Goal: Communication & Community: Answer question/provide support

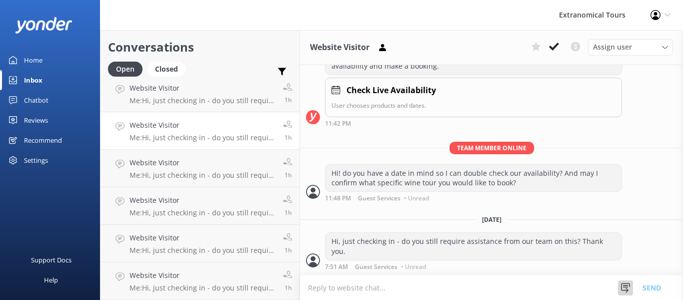
scroll to position [367, 0]
click at [623, 287] on icon at bounding box center [626, 288] width 10 height 10
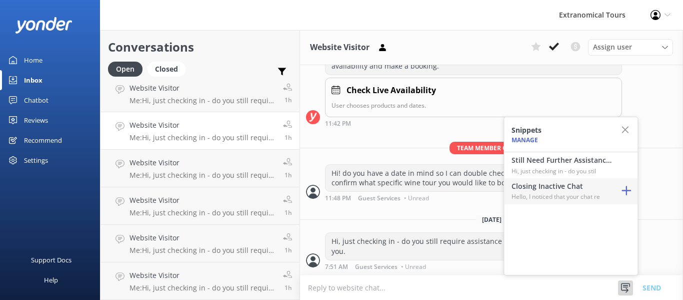
click at [599, 190] on h4 "Closing Inactive Chat" at bounding box center [562, 186] width 100 height 11
type textarea "Hello, I noticed that your chat remains open, but inactive. I will close this l…"
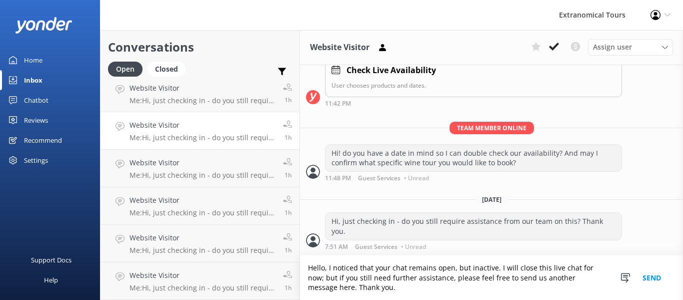
click at [650, 278] on button "Send" at bounding box center [652, 277] width 38 height 45
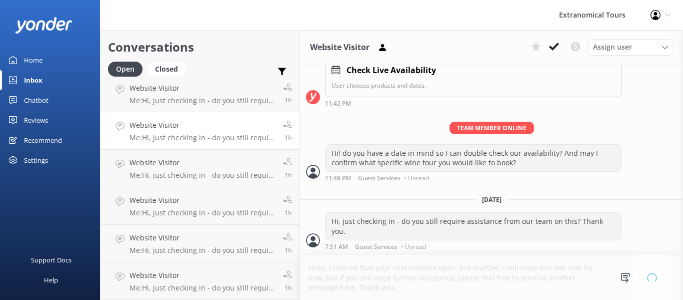
click at [213, 142] on p "Me: Hi, just checking in - do you still require assistance from our team on thi…" at bounding box center [203, 137] width 146 height 9
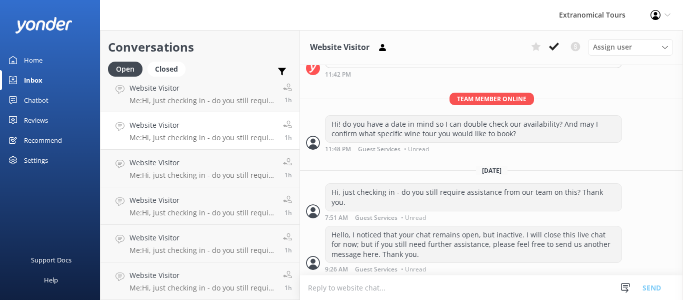
scroll to position [419, 0]
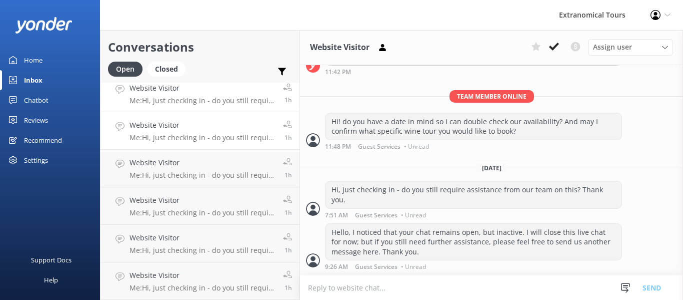
click at [228, 103] on p "Me: Hi, just checking in - do you still require assistance from our team on thi…" at bounding box center [203, 100] width 146 height 9
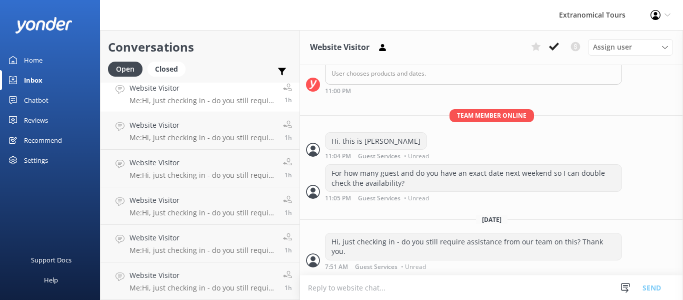
scroll to position [228, 0]
click at [633, 293] on div "Snippets Manage Still Need Further Assistance? Hi, just checking in - do you st…" at bounding box center [644, 287] width 53 height 25
click at [629, 291] on icon at bounding box center [626, 288] width 10 height 10
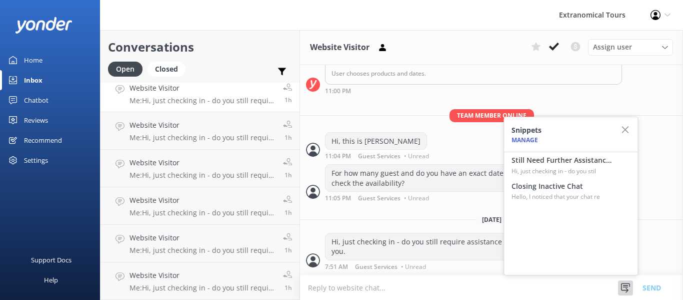
drag, startPoint x: 578, startPoint y: 185, endPoint x: 582, endPoint y: 193, distance: 8.9
click at [578, 185] on h4 "Closing Inactive Chat" at bounding box center [562, 186] width 100 height 11
type textarea "Hello, I noticed that your chat remains open, but inactive. I will close this l…"
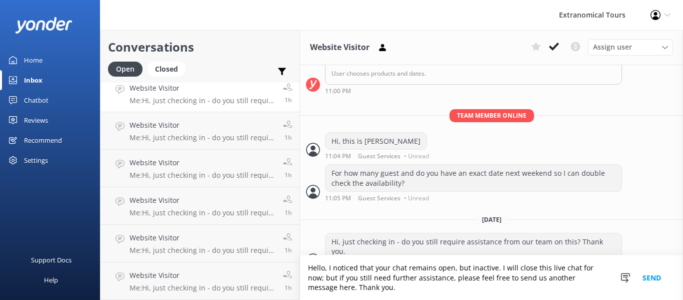
scroll to position [248, 0]
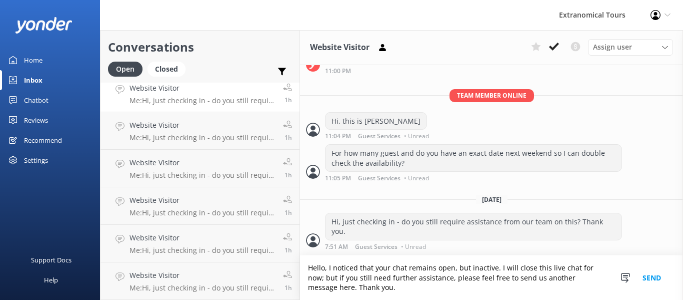
click at [656, 278] on button "Send" at bounding box center [652, 277] width 38 height 45
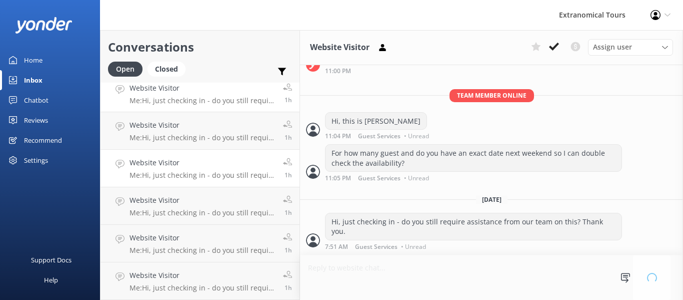
click at [235, 165] on h4 "Website Visitor" at bounding box center [203, 162] width 146 height 11
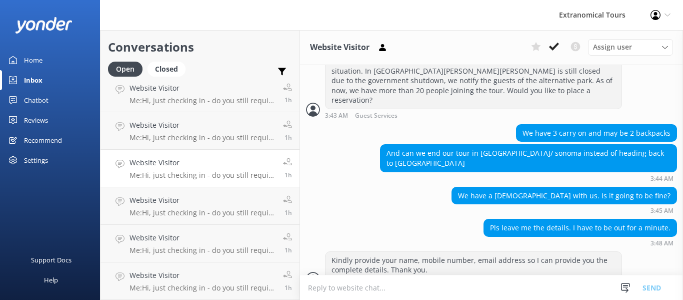
scroll to position [476, 0]
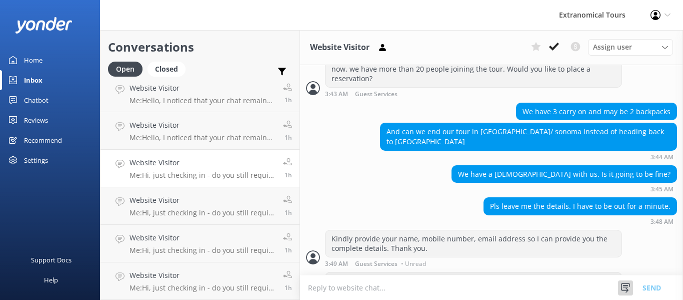
click at [627, 283] on use at bounding box center [625, 288] width 9 height 10
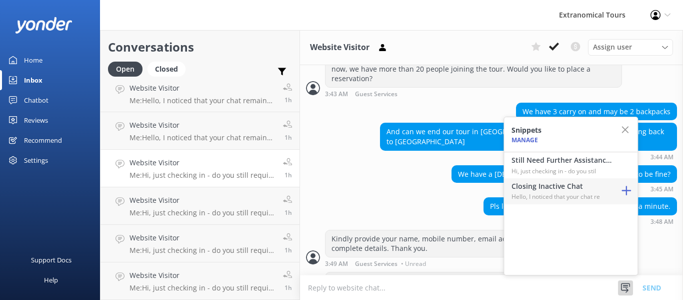
click at [581, 199] on p "Hello, I noticed that your chat re" at bounding box center [562, 197] width 100 height 10
type textarea "Hello, I noticed that your chat remains open, but inactive. I will close this l…"
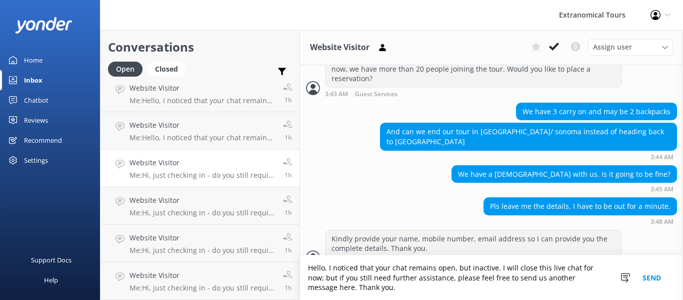
click at [651, 280] on button "Send" at bounding box center [652, 277] width 38 height 45
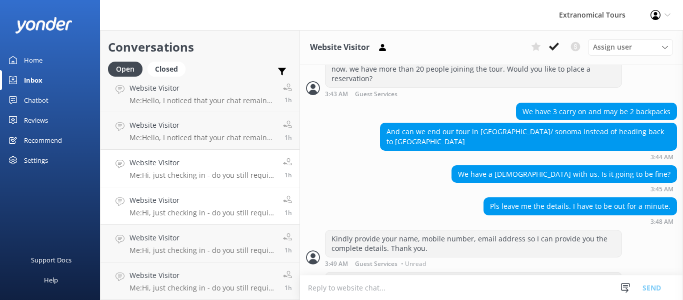
click at [214, 214] on p "Me: Hi, just checking in - do you still require assistance from our team on thi…" at bounding box center [203, 212] width 146 height 9
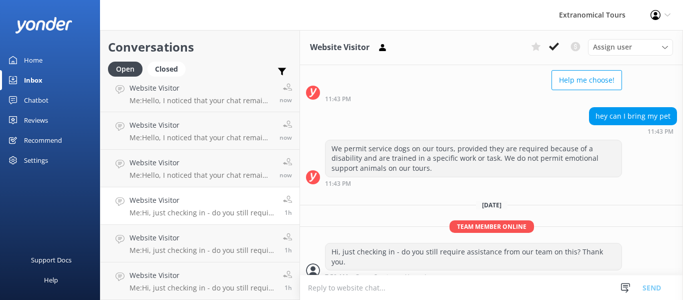
scroll to position [84, 0]
click at [625, 288] on icon at bounding box center [626, 288] width 10 height 10
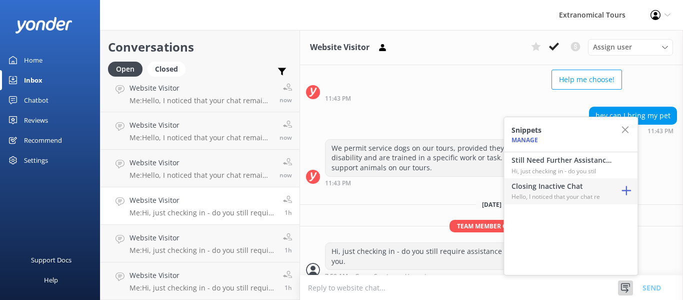
click at [573, 188] on h4 "Closing Inactive Chat" at bounding box center [562, 186] width 100 height 11
type textarea "Hello, I noticed that your chat remains open, but inactive. I will close this l…"
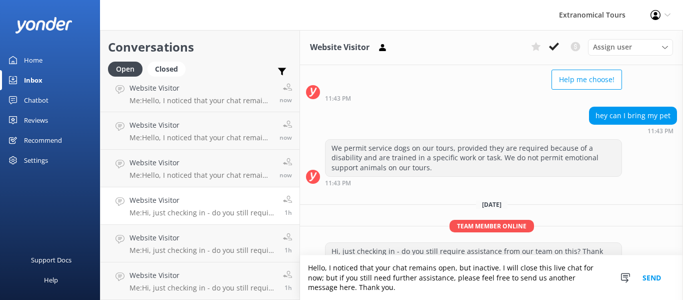
click at [654, 276] on button "Send" at bounding box center [652, 277] width 38 height 45
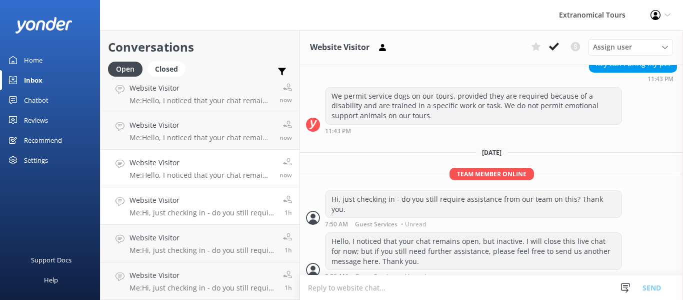
click at [240, 162] on h4 "Website Visitor" at bounding box center [201, 162] width 143 height 11
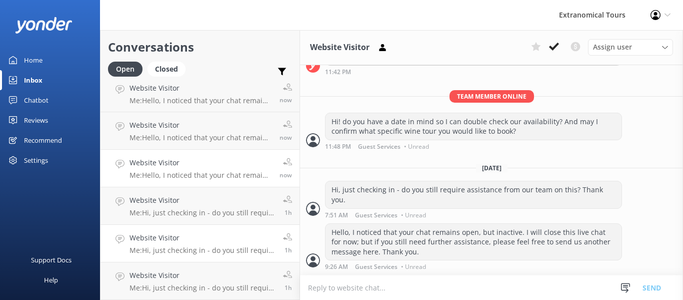
click at [201, 230] on link "Website Visitor Me: Hi, just checking in - do you still require assistance from…" at bounding box center [200, 244] width 199 height 38
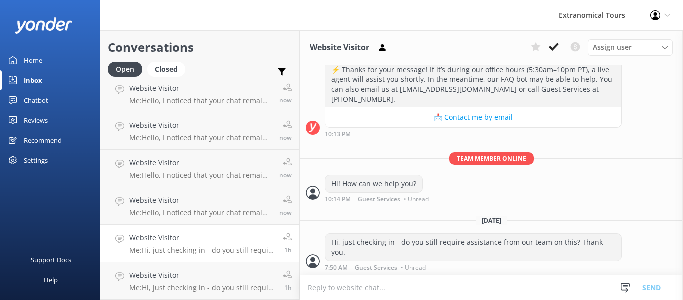
scroll to position [456, 0]
click at [624, 281] on div at bounding box center [625, 287] width 15 height 15
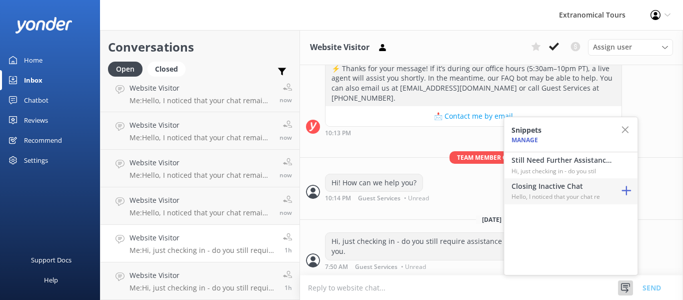
click at [574, 186] on h4 "Closing Inactive Chat" at bounding box center [562, 186] width 100 height 11
type textarea "Hello, I noticed that your chat remains open, but inactive. I will close this l…"
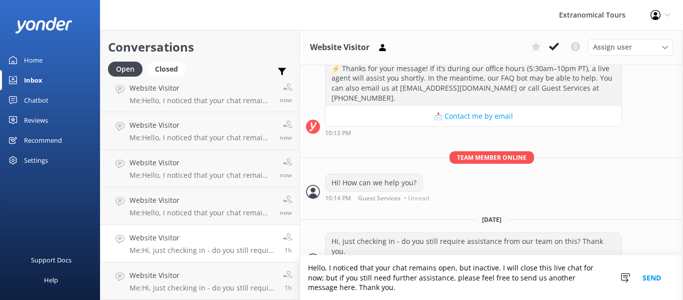
click at [650, 275] on button "Send" at bounding box center [652, 277] width 38 height 45
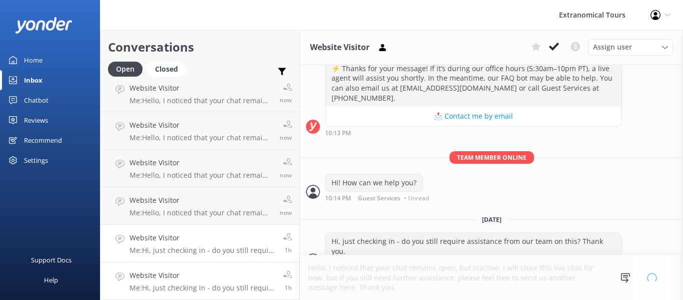
scroll to position [476, 0]
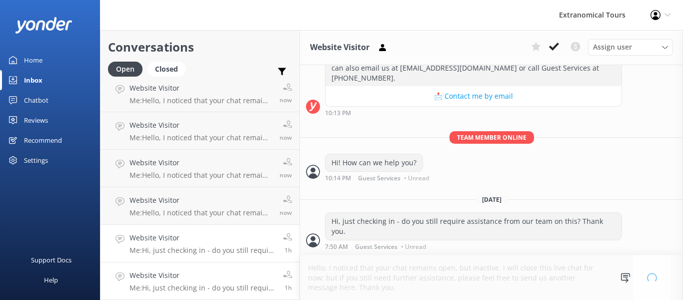
click at [246, 274] on h4 "Website Visitor" at bounding box center [203, 275] width 146 height 11
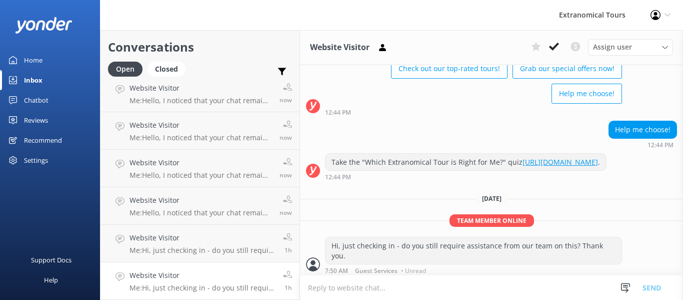
scroll to position [74, 0]
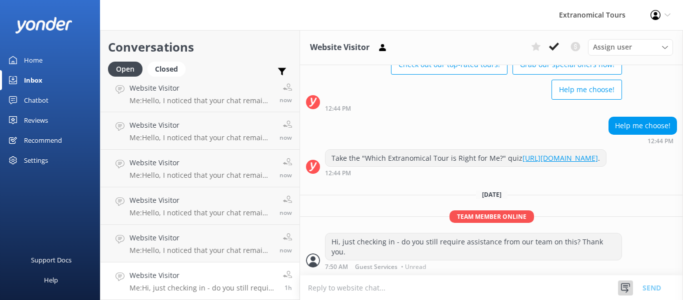
click at [625, 292] on icon at bounding box center [626, 288] width 10 height 10
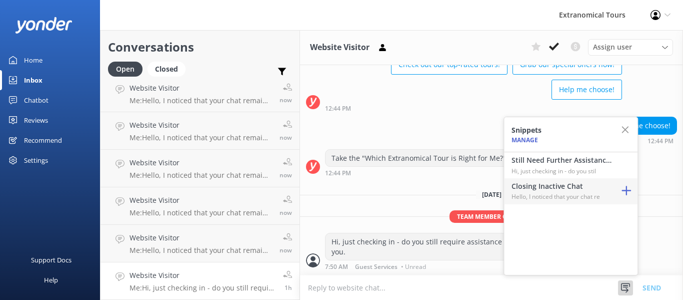
click at [574, 186] on h4 "Closing Inactive Chat" at bounding box center [562, 186] width 100 height 11
type textarea "Hello, I noticed that your chat remains open, but inactive. I will close this l…"
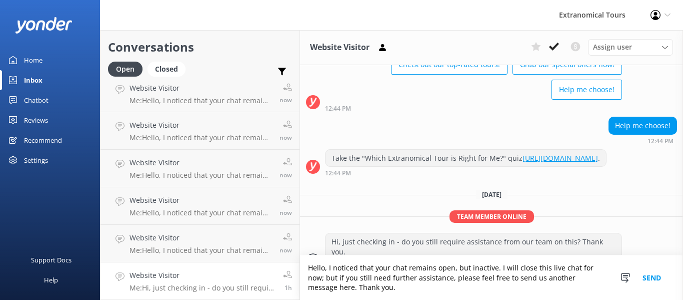
click at [657, 269] on button "Send" at bounding box center [652, 277] width 38 height 45
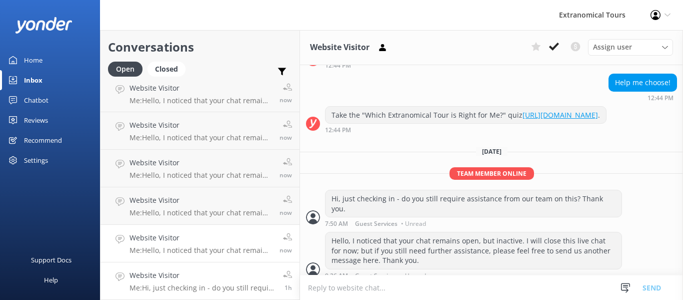
scroll to position [126, 0]
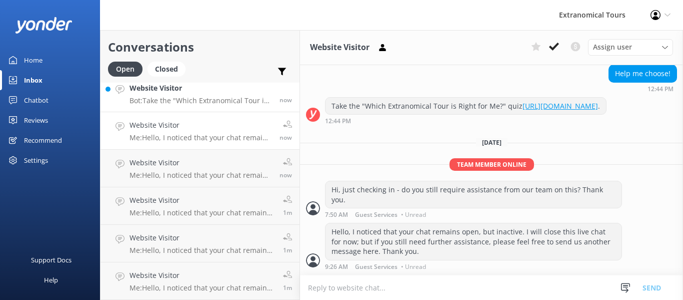
click at [201, 94] on div "Website Visitor Bot: Take the "Which Extranomical Tour is Right for Me?" quiz […" at bounding box center [201, 94] width 143 height 22
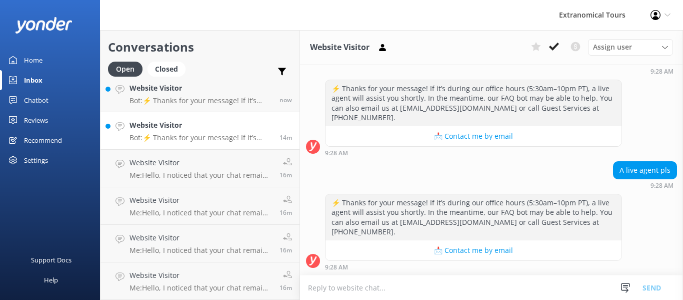
scroll to position [675, 0]
click at [424, 290] on textarea at bounding box center [491, 287] width 383 height 25
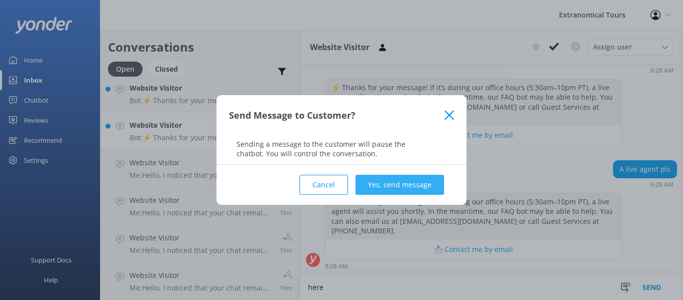
type textarea "here"
click at [386, 183] on button "Yes, send message" at bounding box center [400, 185] width 89 height 20
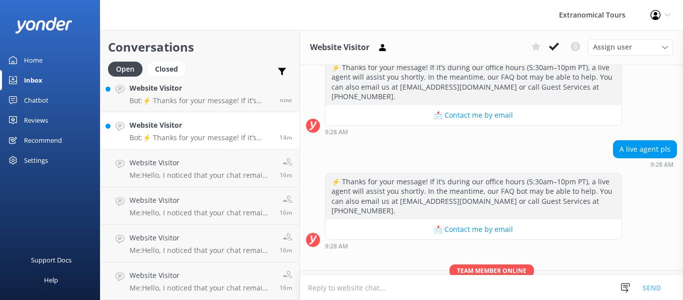
scroll to position [740, 0]
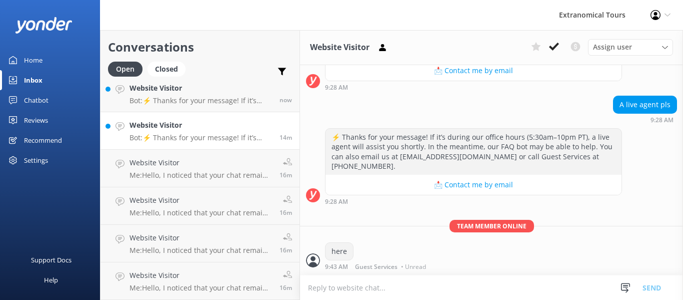
click at [387, 294] on textarea at bounding box center [491, 287] width 383 height 25
type textarea "Hello, how can we help you?"
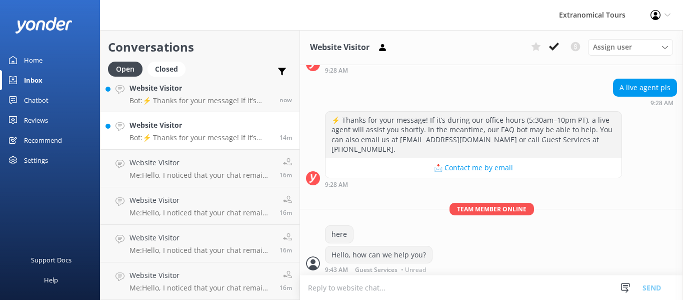
scroll to position [760, 0]
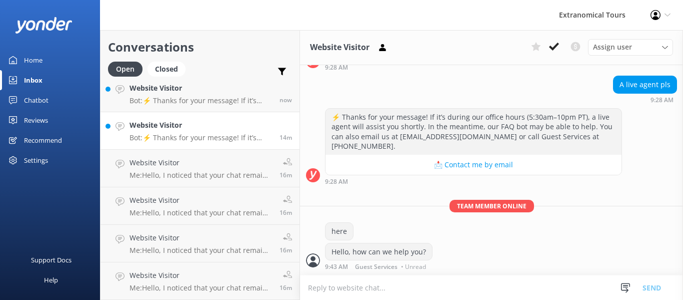
click at [201, 142] on link "Website Visitor Bot: ⚡ Thanks for your message! If it’s during our office hours…" at bounding box center [200, 131] width 199 height 38
click at [195, 111] on link "Website Visitor Bot: ⚡ Thanks for your message! If it’s during our office hours…" at bounding box center [200, 94] width 199 height 38
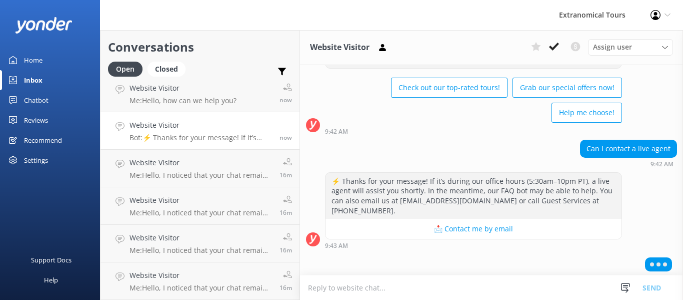
scroll to position [53, 0]
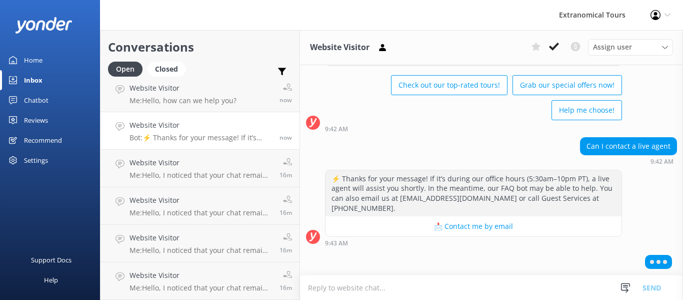
click at [364, 290] on textarea at bounding box center [491, 287] width 383 height 25
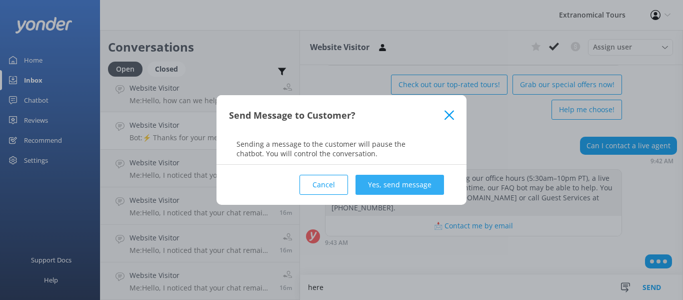
type textarea "here"
click at [413, 179] on button "Yes, send message" at bounding box center [400, 185] width 89 height 20
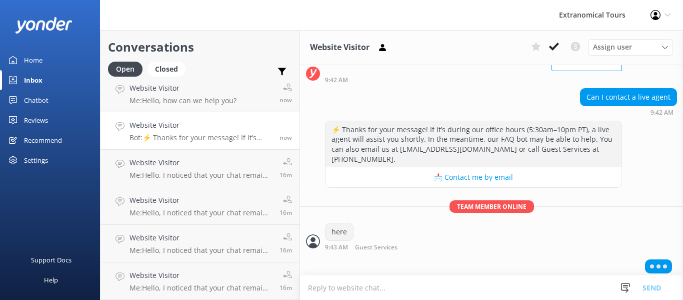
click at [403, 292] on textarea at bounding box center [491, 287] width 383 height 25
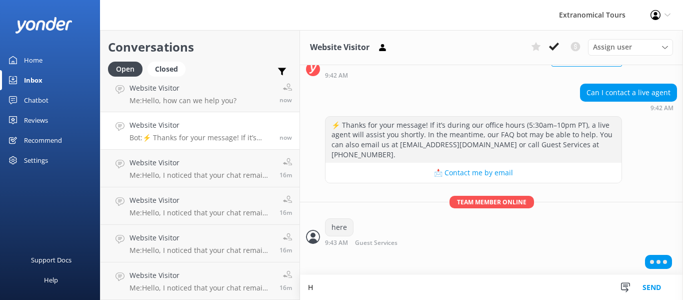
scroll to position [84, 0]
type textarea "Hello,"
click at [199, 104] on p "Me: Hello, how can we help you?" at bounding box center [183, 100] width 107 height 9
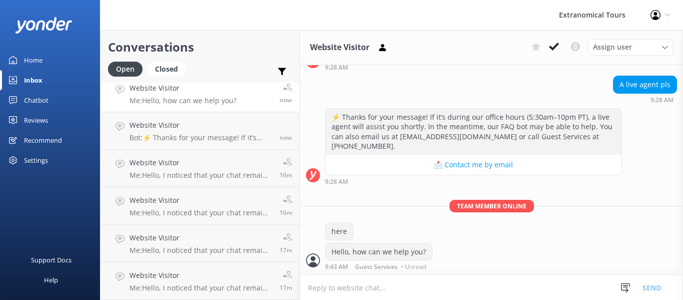
scroll to position [760, 0]
drag, startPoint x: 425, startPoint y: 230, endPoint x: 335, endPoint y: 245, distance: 91.3
click at [335, 243] on div "Team member online here Hello, how can we help you? 9:43 AM Guest Services • Un…" at bounding box center [491, 237] width 383 height 75
click at [330, 250] on div "Hello, how can we help you?" at bounding box center [379, 251] width 107 height 17
drag, startPoint x: 332, startPoint y: 250, endPoint x: 325, endPoint y: 193, distance: 57.4
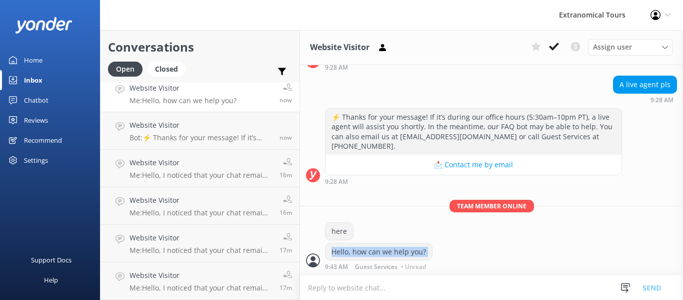
click at [425, 251] on div "Hello, how can we help you?" at bounding box center [379, 251] width 107 height 17
click at [210, 142] on link "Website Visitor Bot: ⚡ Thanks for your message! If it’s during our office hours…" at bounding box center [200, 131] width 199 height 38
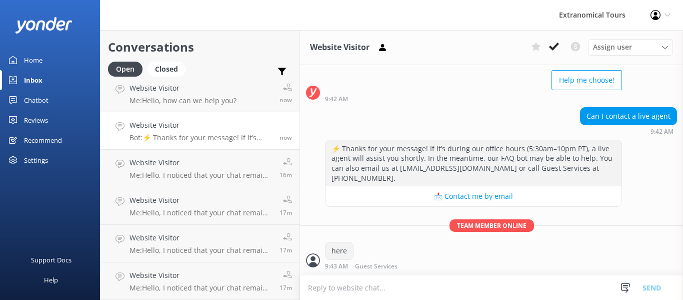
scroll to position [83, 0]
click at [364, 290] on textarea at bounding box center [491, 287] width 383 height 25
paste textarea "Hello, how can we help you?"
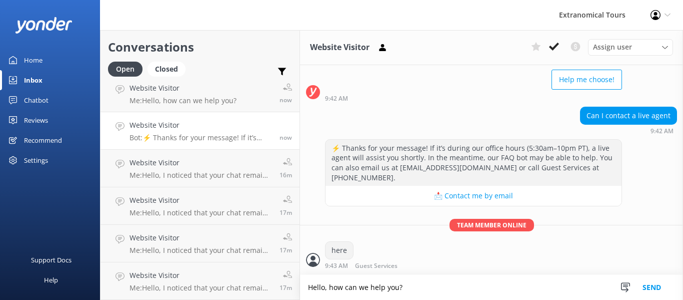
type textarea "Hello, how can we help you?"
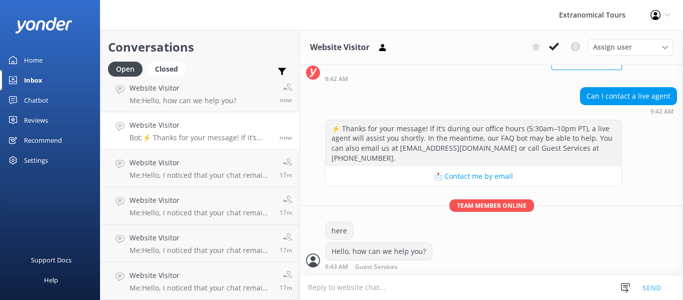
scroll to position [127, 0]
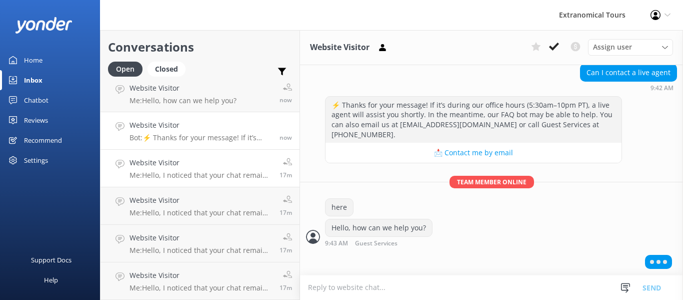
click at [231, 174] on p "Me: Hello, I noticed that your chat remains open, but inactive. I will close th…" at bounding box center [201, 175] width 143 height 9
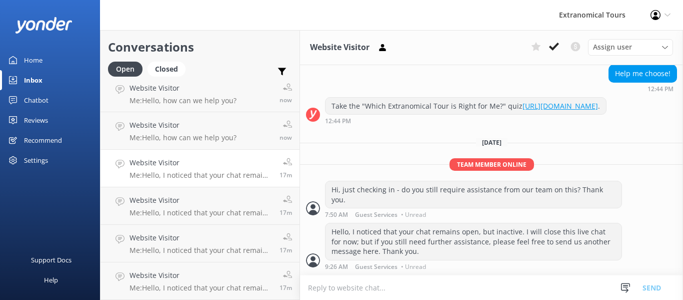
scroll to position [126, 0]
click at [552, 47] on icon at bounding box center [554, 47] width 10 height 10
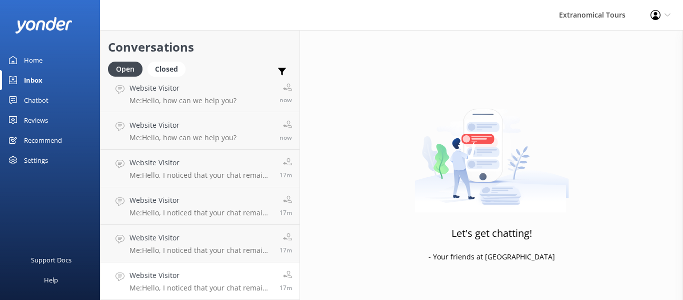
click at [213, 272] on h4 "Website Visitor" at bounding box center [201, 275] width 143 height 11
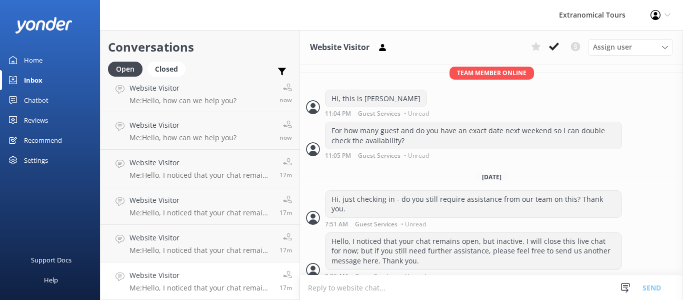
scroll to position [280, 0]
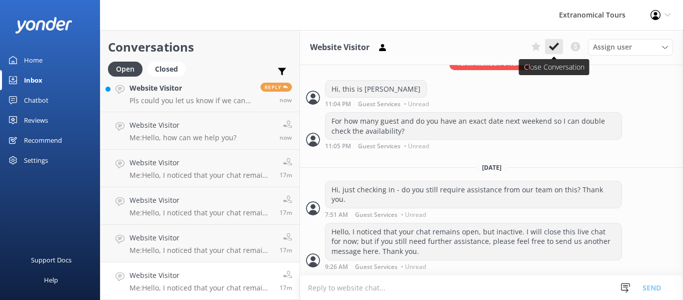
click at [554, 44] on icon at bounding box center [554, 47] width 10 height 10
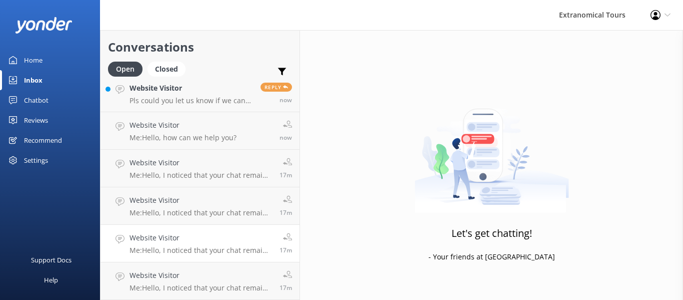
click at [191, 244] on div "Website Visitor Me: Hello, I noticed that your chat remains open, but inactive.…" at bounding box center [201, 243] width 143 height 22
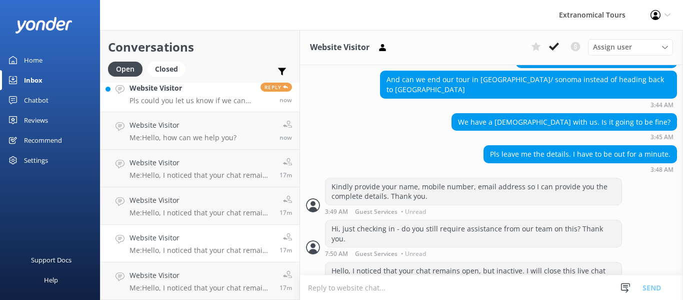
click at [180, 104] on p "Pls could you let us know if we can carry out luggage on teh Muri wood and napa…" at bounding box center [192, 100] width 124 height 9
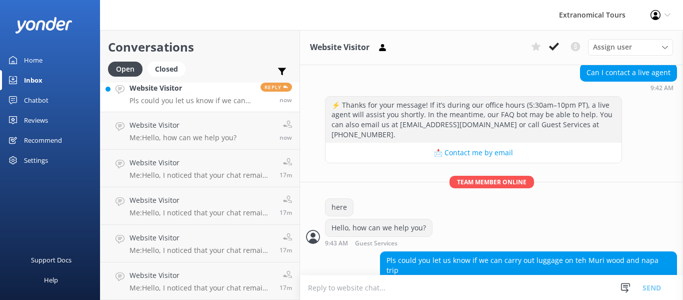
scroll to position [159, 0]
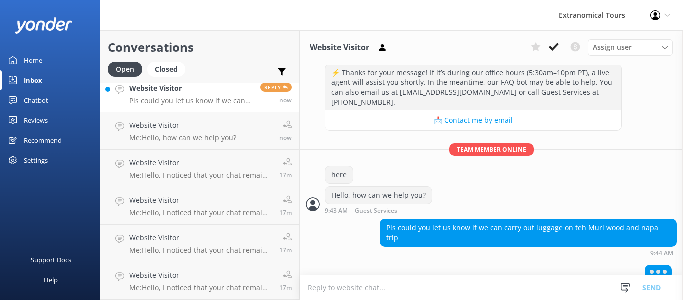
click at [381, 283] on textarea at bounding box center [491, 287] width 383 height 25
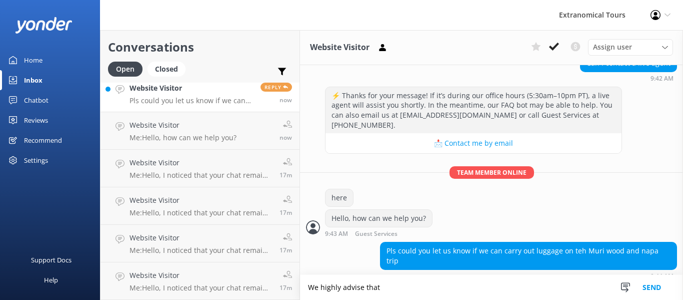
scroll to position [157, 0]
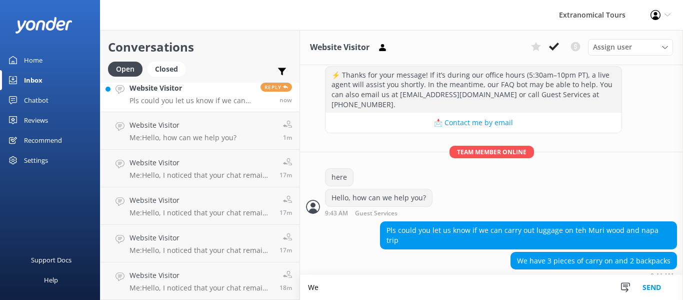
type textarea "W"
paste textarea "You are allowed to travel with up to 2 items (i.e. 1 Personal item + 1 Overnigh…"
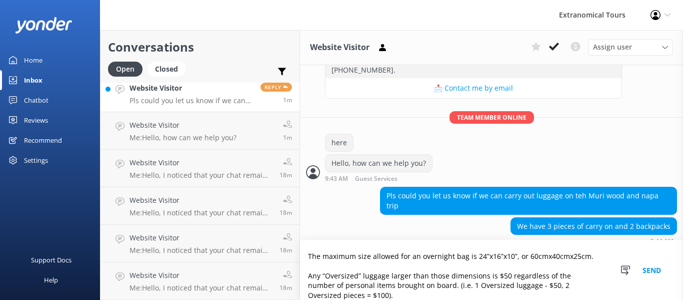
scroll to position [0, 0]
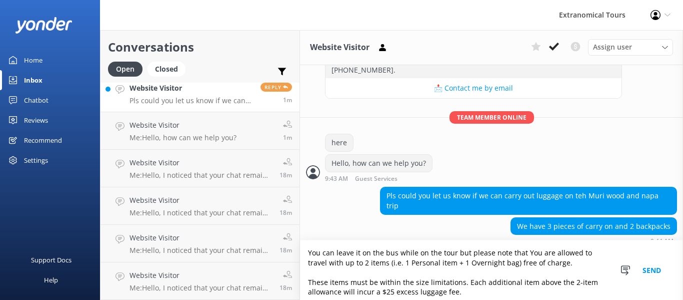
click at [529, 253] on textarea "You can leave it on the bus while on the tour but please note that You are allo…" at bounding box center [491, 270] width 383 height 60
click at [526, 252] on textarea "You can leave it on the bus while on the tour but please note that You are allo…" at bounding box center [491, 270] width 383 height 60
type textarea "You can leave it on the bus while on the tour but please note that you are allo…"
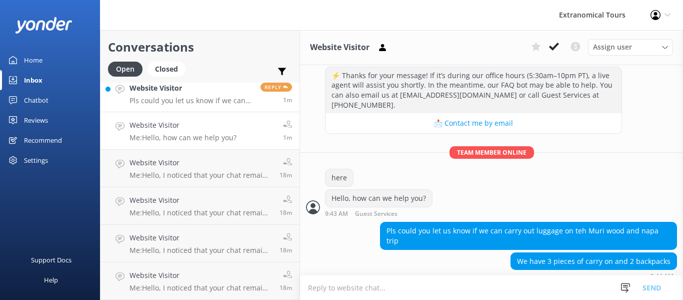
click at [223, 125] on h4 "Website Visitor" at bounding box center [183, 125] width 107 height 11
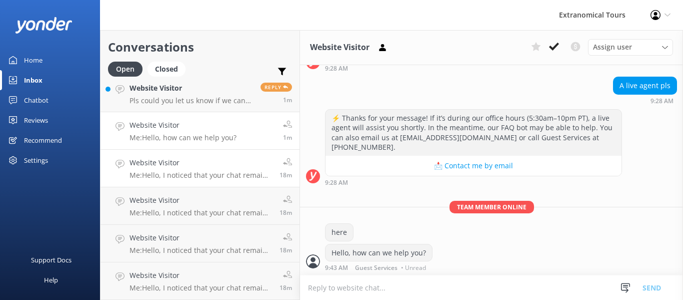
scroll to position [760, 0]
click at [224, 159] on h4 "Website Visitor" at bounding box center [201, 162] width 143 height 11
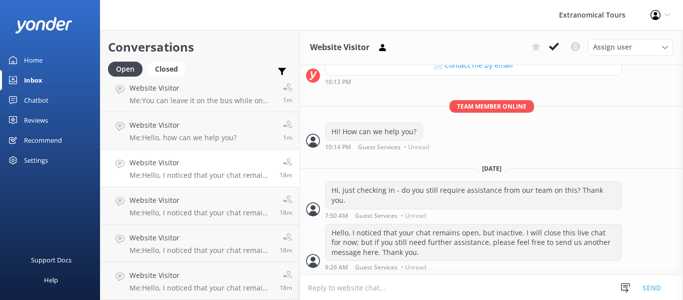
scroll to position [507, 0]
click at [546, 49] on button at bounding box center [554, 46] width 18 height 15
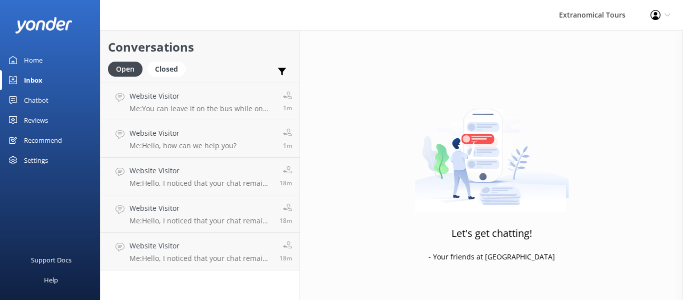
click at [191, 208] on h4 "Website Visitor" at bounding box center [201, 208] width 143 height 11
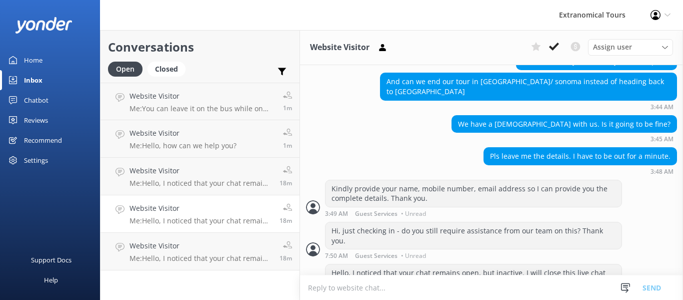
scroll to position [528, 0]
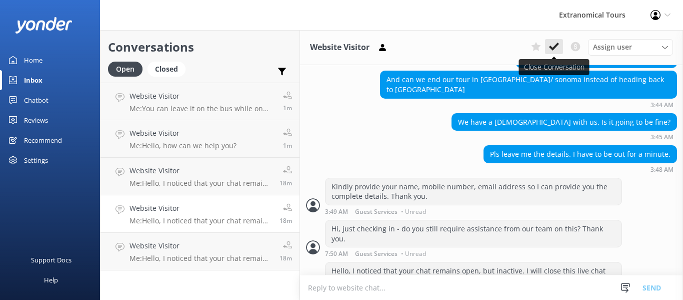
click at [545, 48] on button at bounding box center [554, 46] width 18 height 15
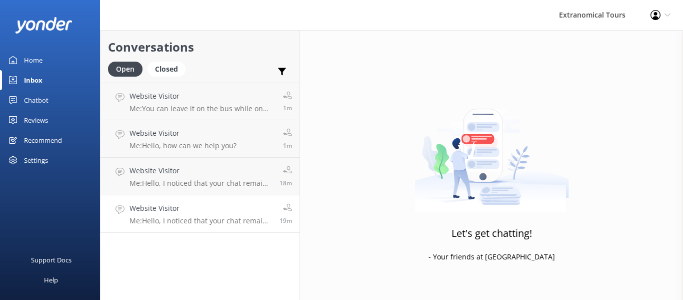
click at [191, 228] on link "Website Visitor Me: Hello, I noticed that your chat remains open, but inactive.…" at bounding box center [200, 214] width 199 height 38
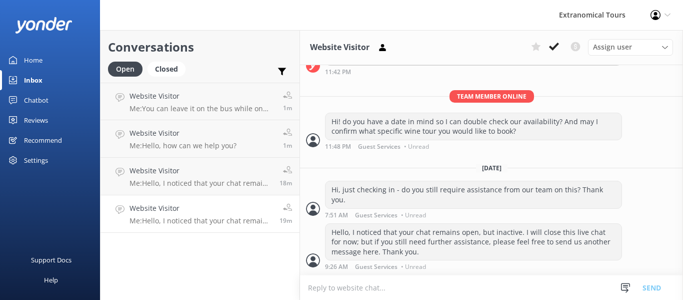
scroll to position [419, 0]
click at [555, 47] on use at bounding box center [554, 47] width 10 height 8
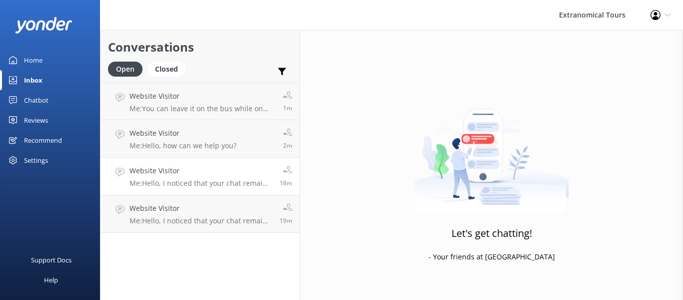
click at [212, 187] on p "Me: Hello, I noticed that your chat remains open, but inactive. I will close th…" at bounding box center [201, 183] width 143 height 9
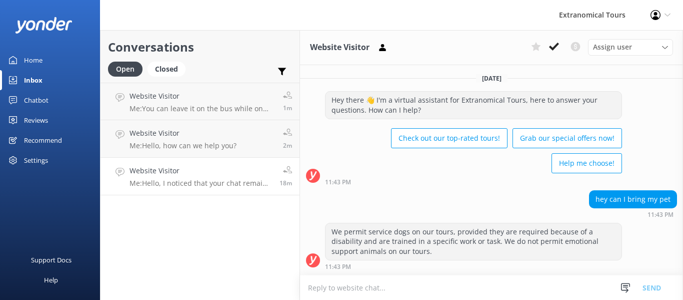
scroll to position [136, 0]
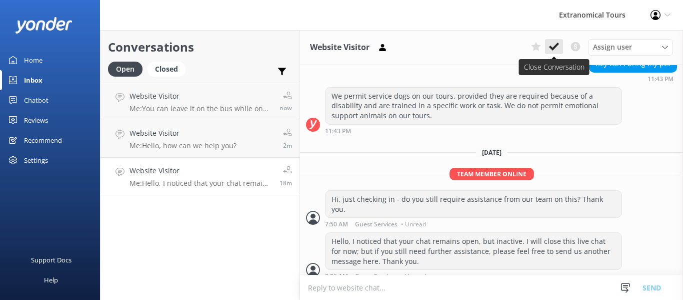
click at [551, 52] on button at bounding box center [554, 46] width 18 height 15
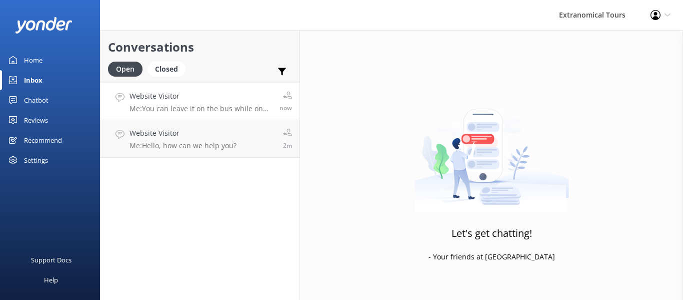
click at [239, 98] on h4 "Website Visitor" at bounding box center [201, 96] width 143 height 11
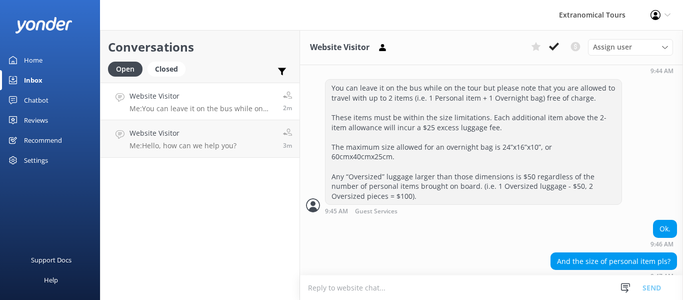
scroll to position [385, 0]
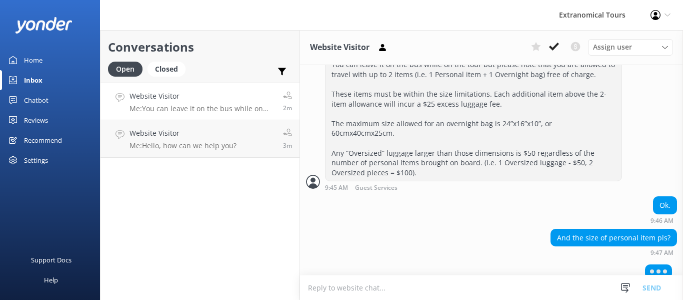
click at [367, 289] on textarea at bounding box center [491, 287] width 383 height 25
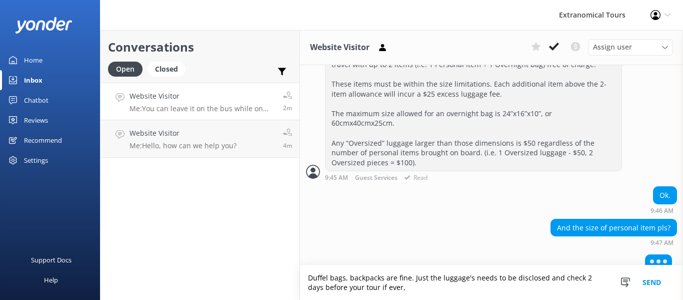
scroll to position [395, 0]
type textarea "Duffel bags, backpacks are fine. Just the luggage's needs to be disclosed and c…"
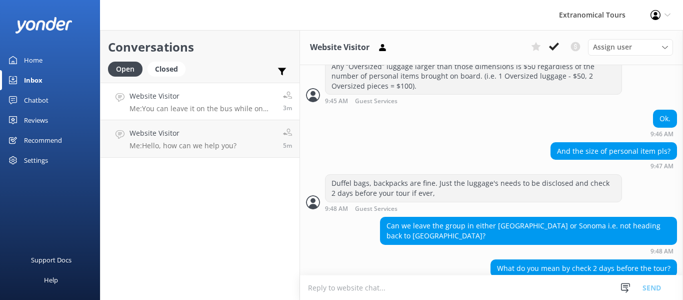
scroll to position [478, 0]
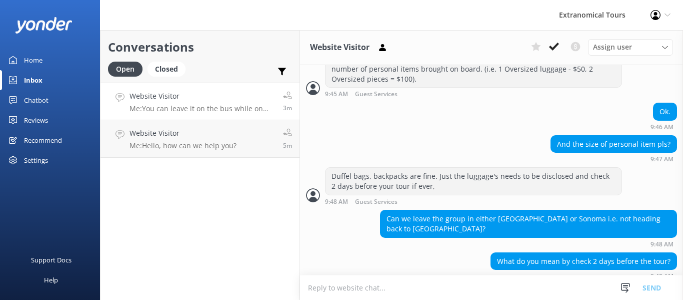
click at [386, 289] on textarea at bounding box center [491, 287] width 383 height 25
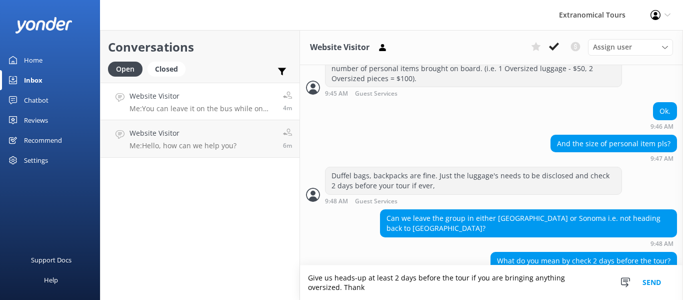
scroll to position [488, 0]
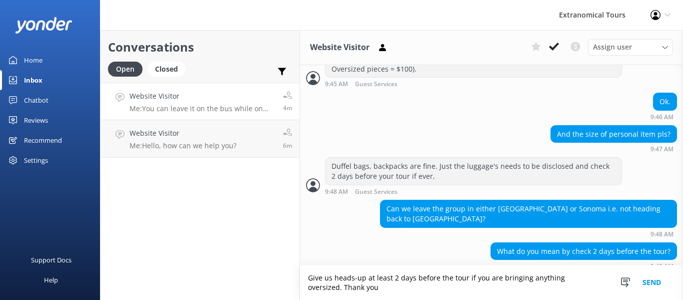
type textarea "Give us heads-up at least 2 days before the tour if you are bringing anything o…"
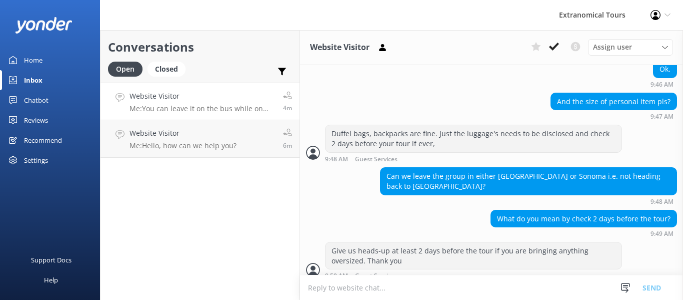
scroll to position [1, 0]
click at [386, 289] on textarea at bounding box center [491, 287] width 383 height 25
type textarea "I"
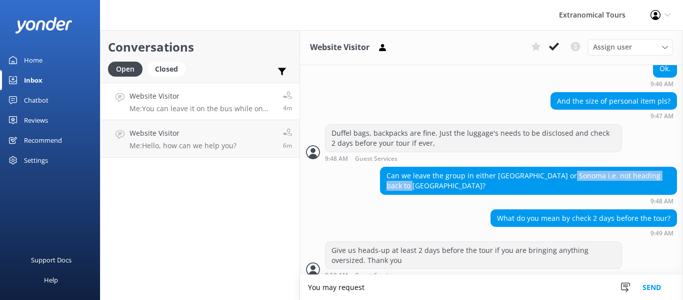
copy div "not heading back to [GEOGRAPHIC_DATA]"
drag, startPoint x: 560, startPoint y: 165, endPoint x: 416, endPoint y: 176, distance: 144.0
click at [416, 176] on div "Can we leave the group in either [GEOGRAPHIC_DATA] or Sonoma i.e. not heading b…" at bounding box center [529, 180] width 296 height 27
click at [376, 285] on textarea "You may request" at bounding box center [491, 287] width 383 height 25
paste textarea "not heading back to [GEOGRAPHIC_DATA]"
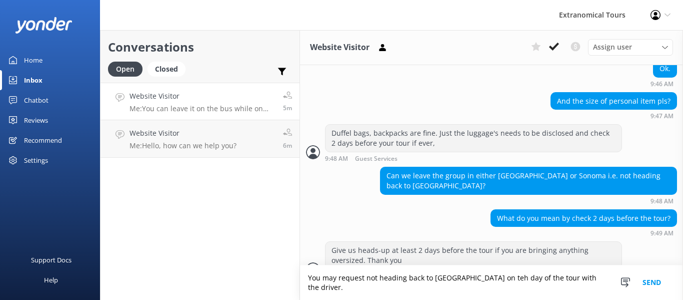
scroll to position [531, 0]
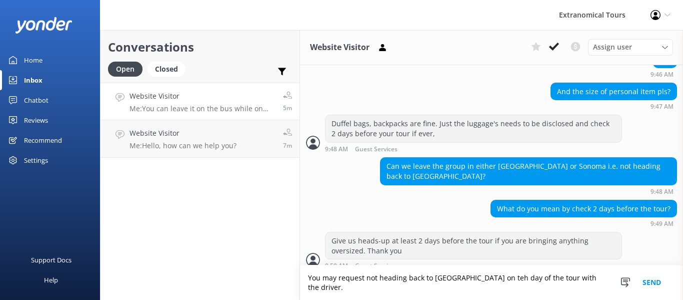
click at [495, 279] on textarea "You may request not heading back to [GEOGRAPHIC_DATA] on teh day of the tour wi…" at bounding box center [491, 282] width 383 height 35
type textarea "You may request not heading back to [GEOGRAPHIC_DATA] on the\ day of the tour w…"
click at [647, 282] on button "Send" at bounding box center [652, 282] width 38 height 35
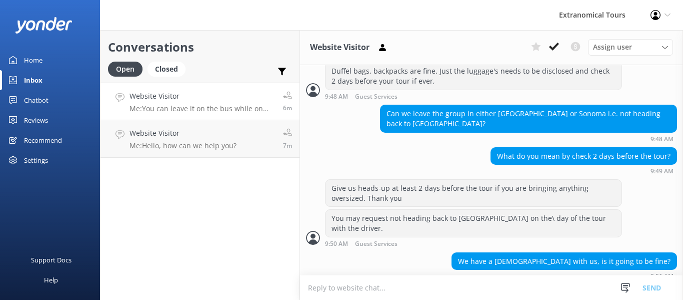
scroll to position [607, 0]
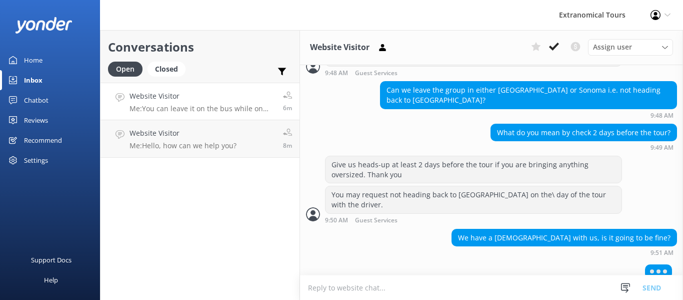
click at [378, 294] on textarea at bounding box center [491, 287] width 383 height 25
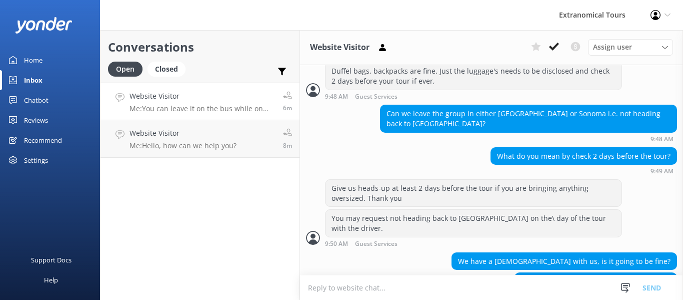
scroll to position [603, 0]
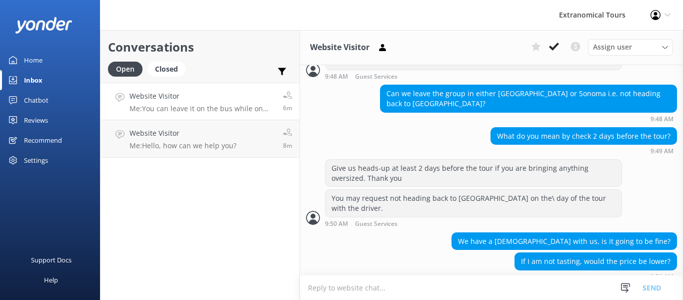
click at [449, 290] on textarea at bounding box center [491, 287] width 383 height 25
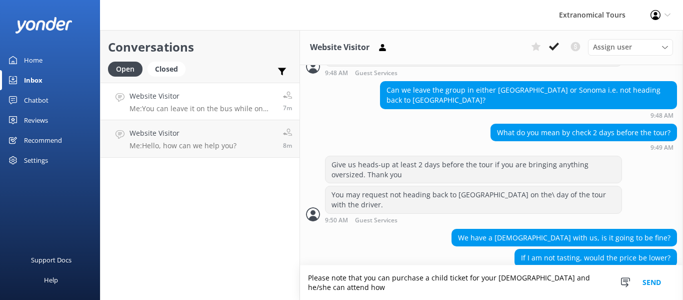
scroll to position [613, 0]
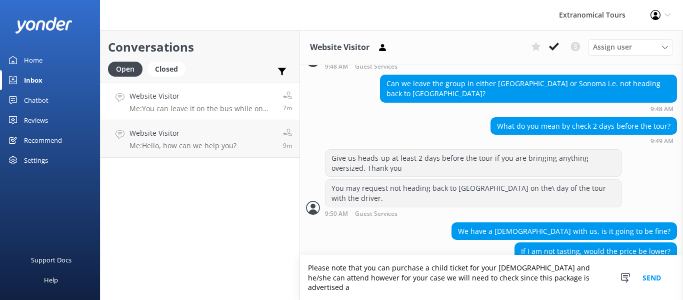
click at [598, 290] on textarea "Please note that you can purchase a child ticket for your [DEMOGRAPHIC_DATA] an…" at bounding box center [491, 277] width 383 height 45
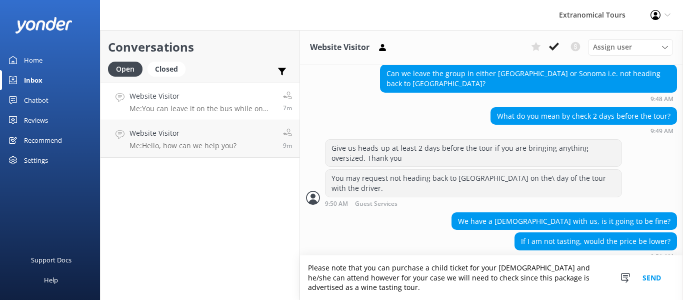
type textarea "Please note that you can purchase a child ticket for your [DEMOGRAPHIC_DATA] an…"
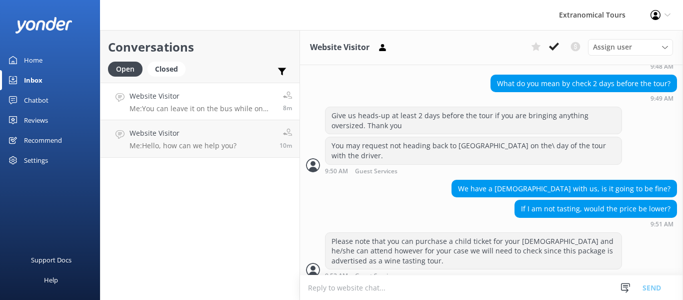
scroll to position [688, 0]
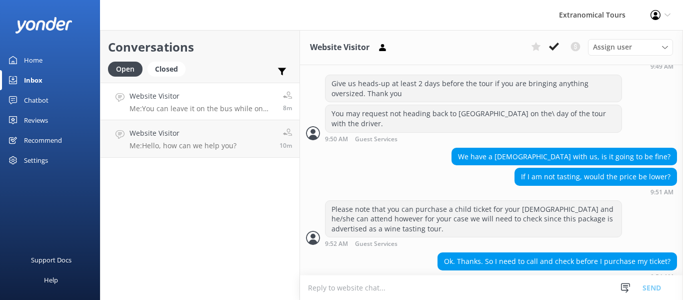
click at [357, 289] on textarea at bounding box center [491, 287] width 383 height 25
type textarea "N"
type textarea "Y"
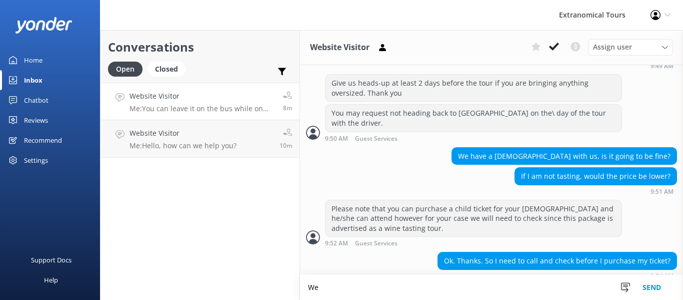
type textarea "W"
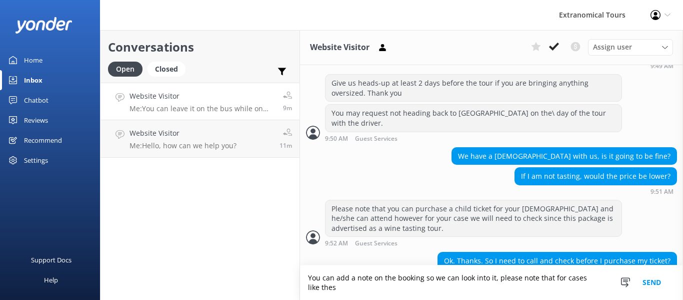
scroll to position [698, 0]
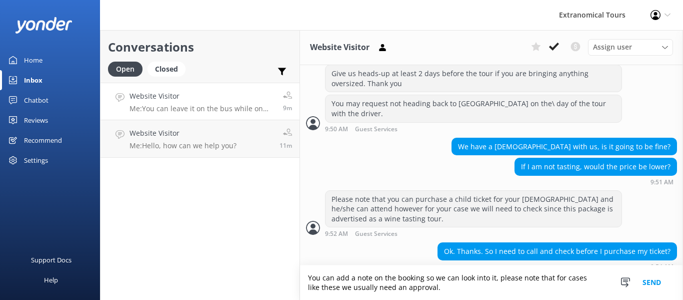
type textarea "You can add a note on the booking so we can look into it, please note that for …"
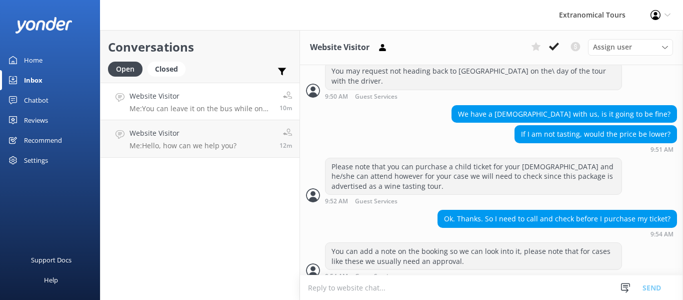
scroll to position [763, 0]
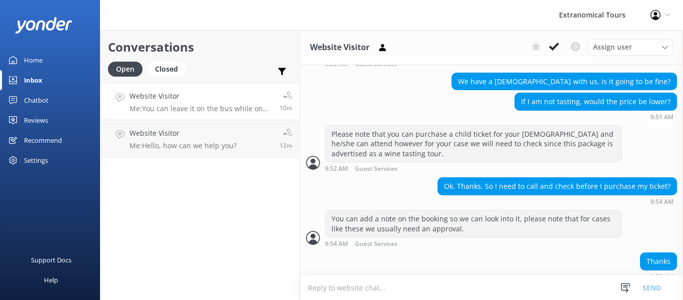
click at [382, 279] on textarea at bounding box center [491, 287] width 383 height 25
paste textarea "If you have any questions or concerns, please call us at [PHONE_NUMBER] or mess…"
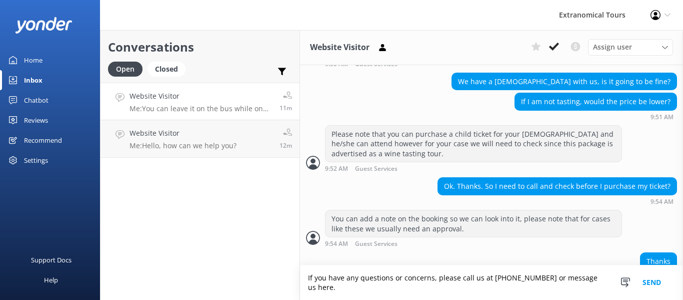
scroll to position [773, 0]
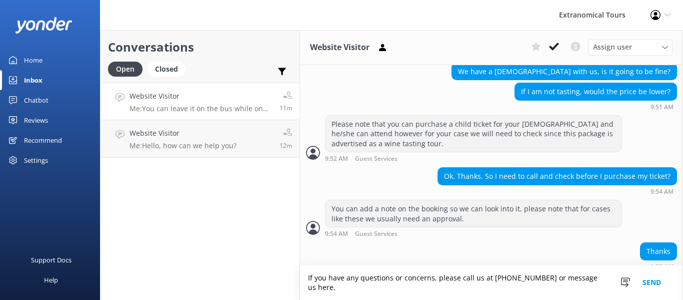
type textarea "If you have any questions or concerns, please call us at [PHONE_NUMBER] or mess…"
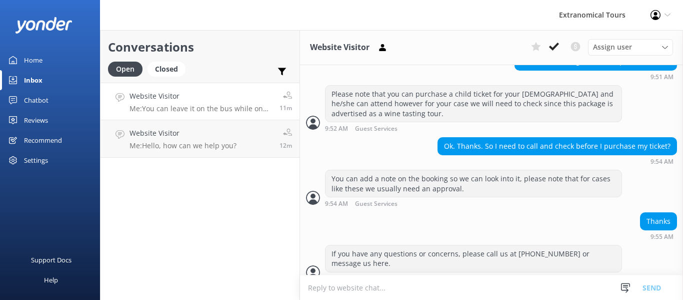
scroll to position [805, 0]
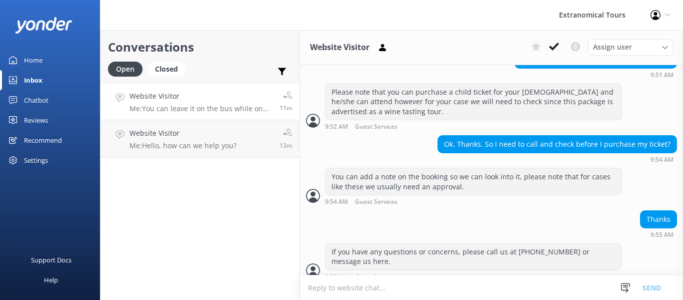
click at [378, 291] on textarea at bounding box center [491, 287] width 383 height 25
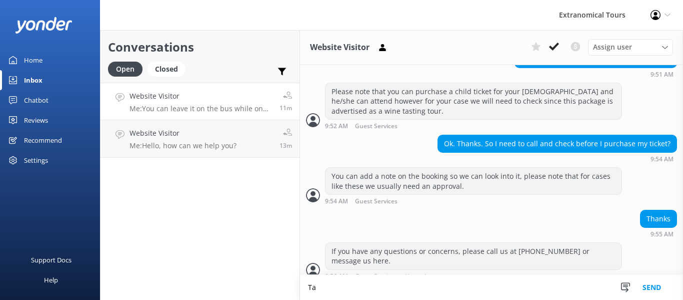
type textarea "T"
